Goal: Task Accomplishment & Management: Manage account settings

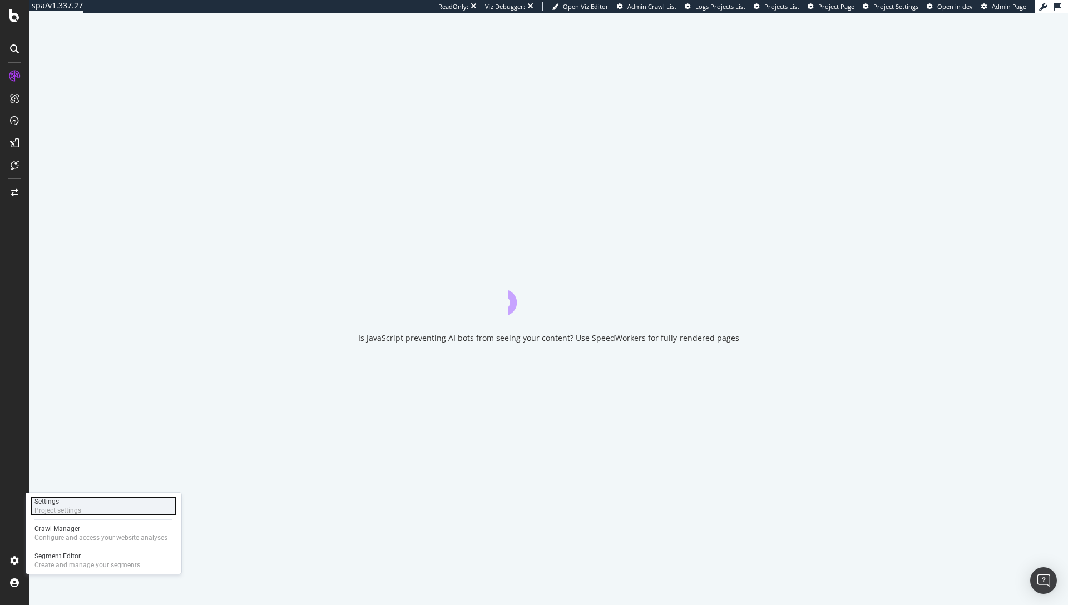
click at [71, 514] on div "Project settings" at bounding box center [57, 510] width 47 height 9
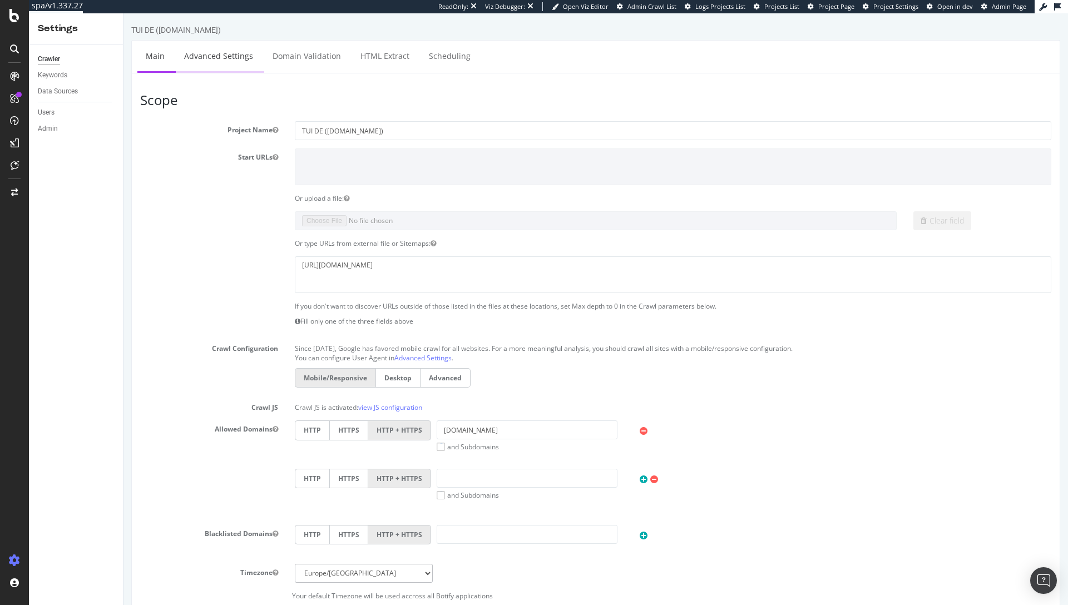
click at [212, 54] on link "Advanced Settings" at bounding box center [219, 56] width 86 height 31
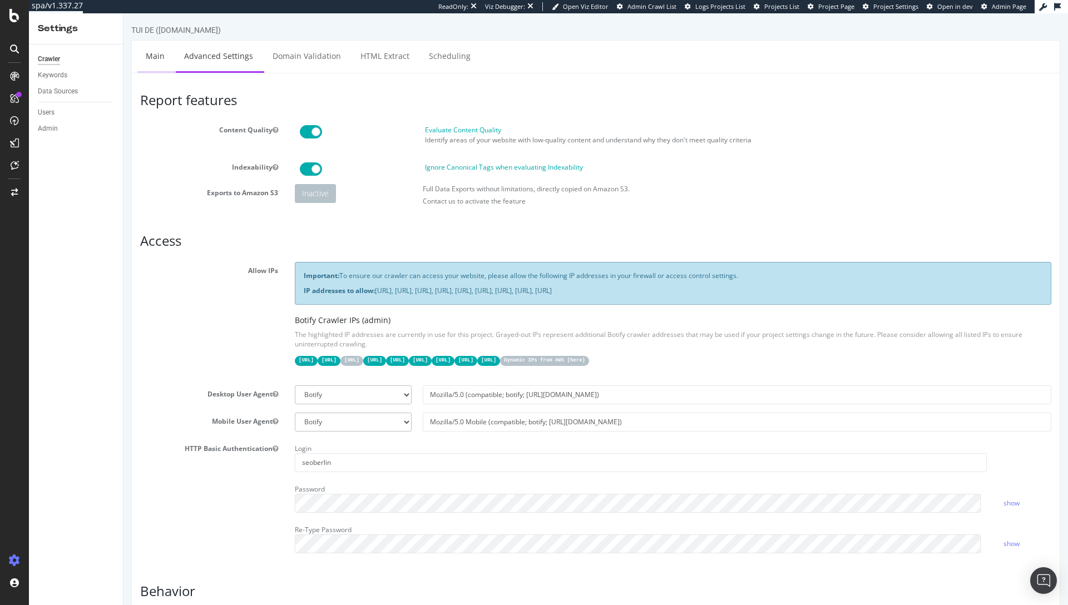
click at [160, 61] on link "Main" at bounding box center [155, 56] width 36 height 31
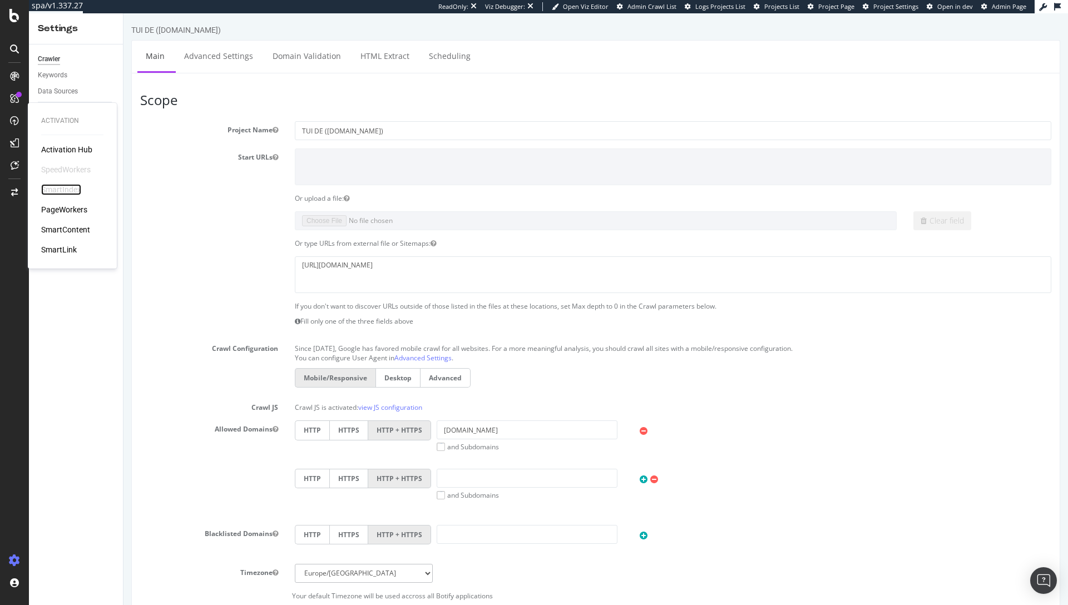
click at [57, 187] on div "SmartIndex" at bounding box center [61, 189] width 40 height 11
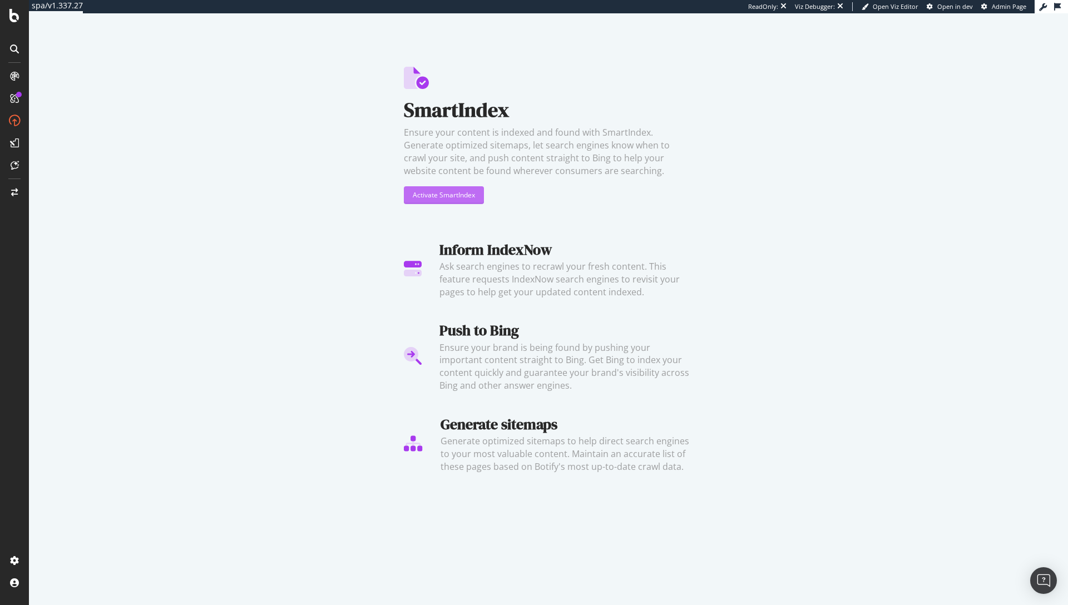
click at [434, 195] on div "Activate SmartIndex" at bounding box center [444, 194] width 62 height 9
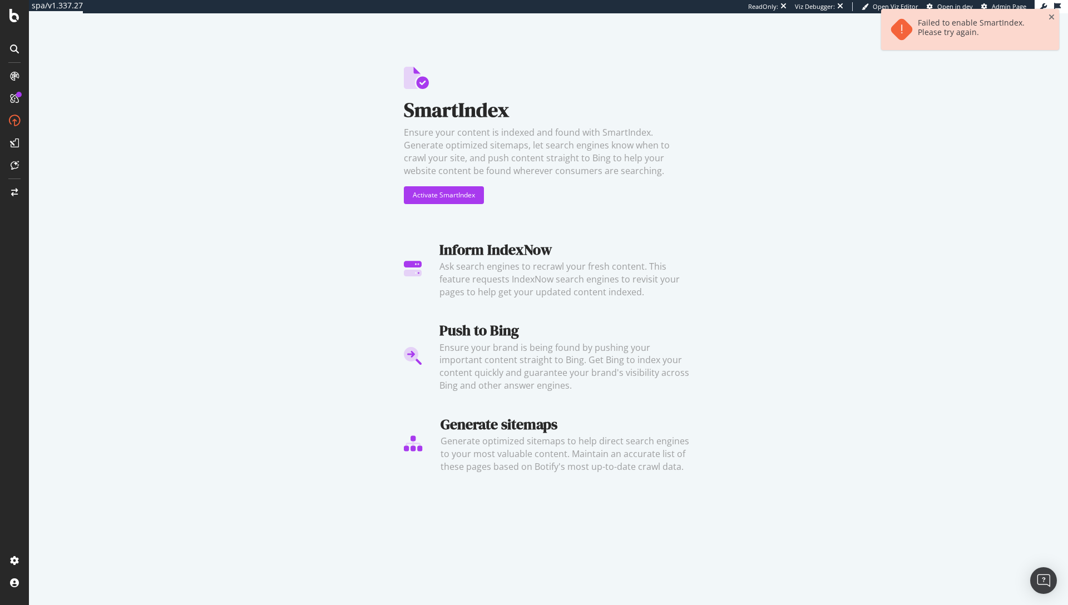
click at [613, 168] on div "Ensure your content is indexed and found with SmartIndex. Generate optimized si…" at bounding box center [548, 151] width 289 height 51
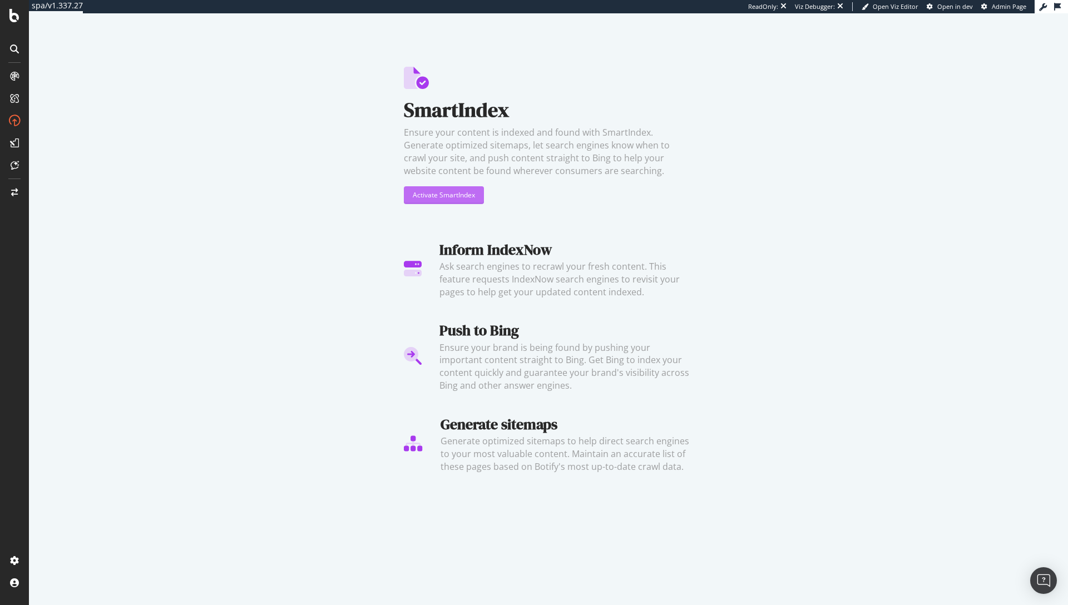
click at [450, 195] on div "Activate SmartIndex" at bounding box center [444, 194] width 62 height 9
click at [436, 195] on div "Activate SmartIndex" at bounding box center [444, 194] width 62 height 9
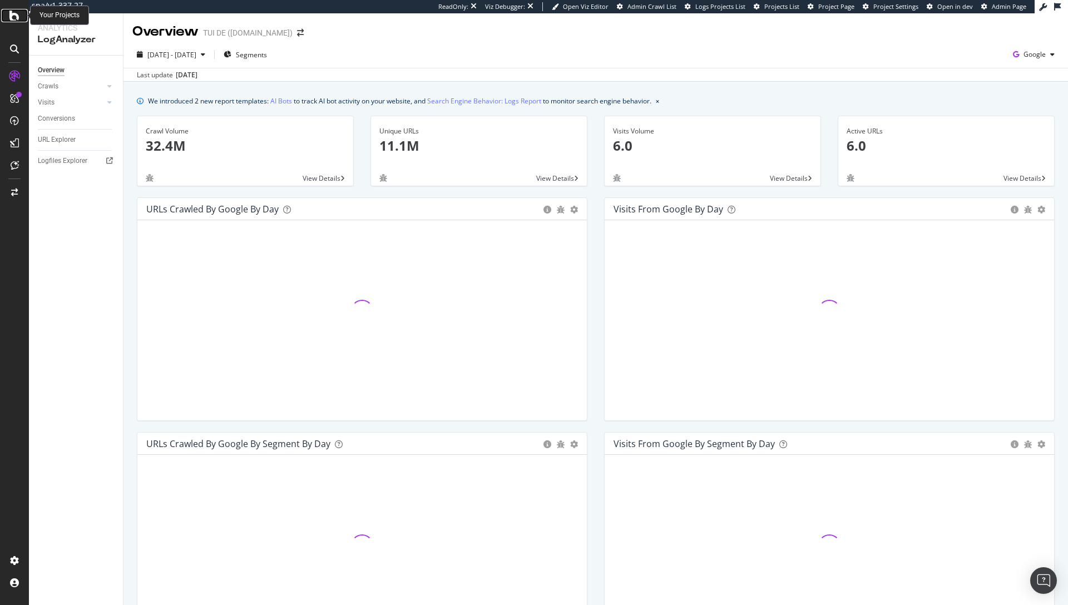
click at [19, 21] on div at bounding box center [14, 15] width 27 height 13
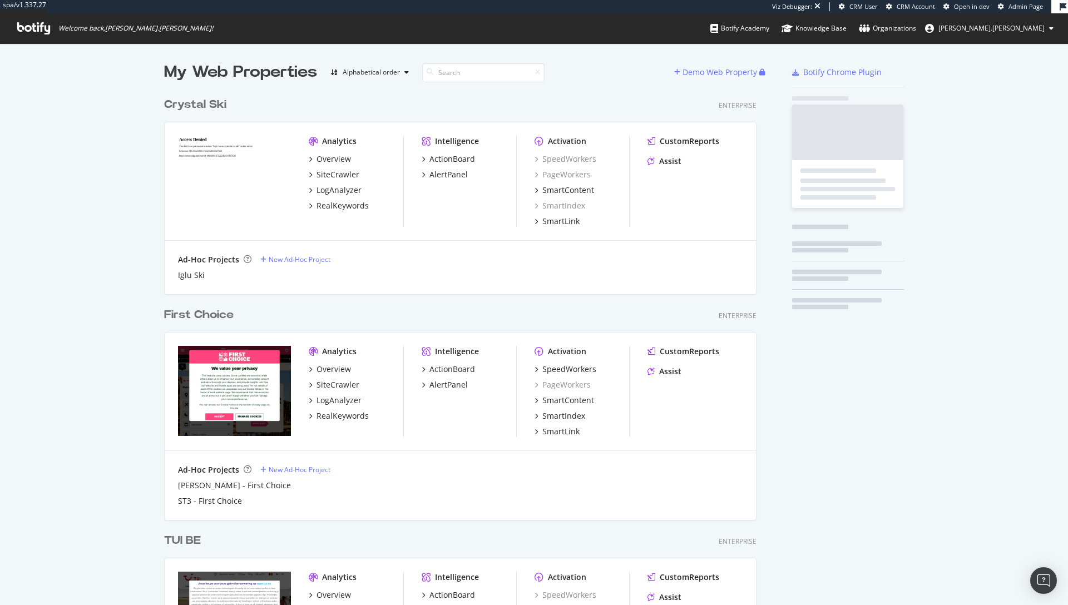
scroll to position [3228, 593]
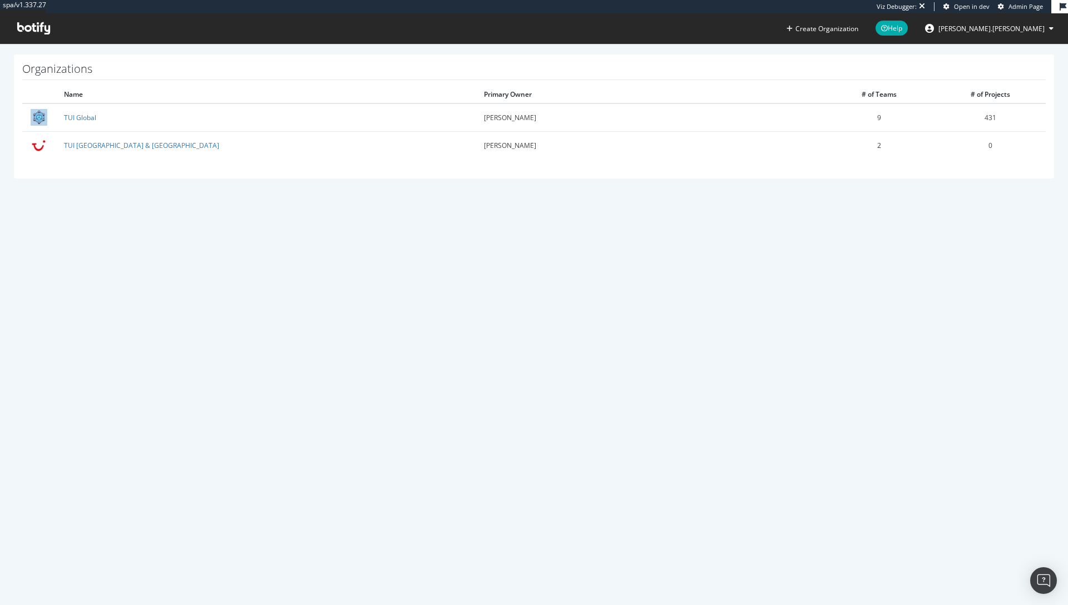
click at [423, 257] on div "spa/v1.337.27 Viz Debugger: Open in dev Admin Page Create Organization Help [PE…" at bounding box center [534, 302] width 1068 height 605
